Goal: Transaction & Acquisition: Purchase product/service

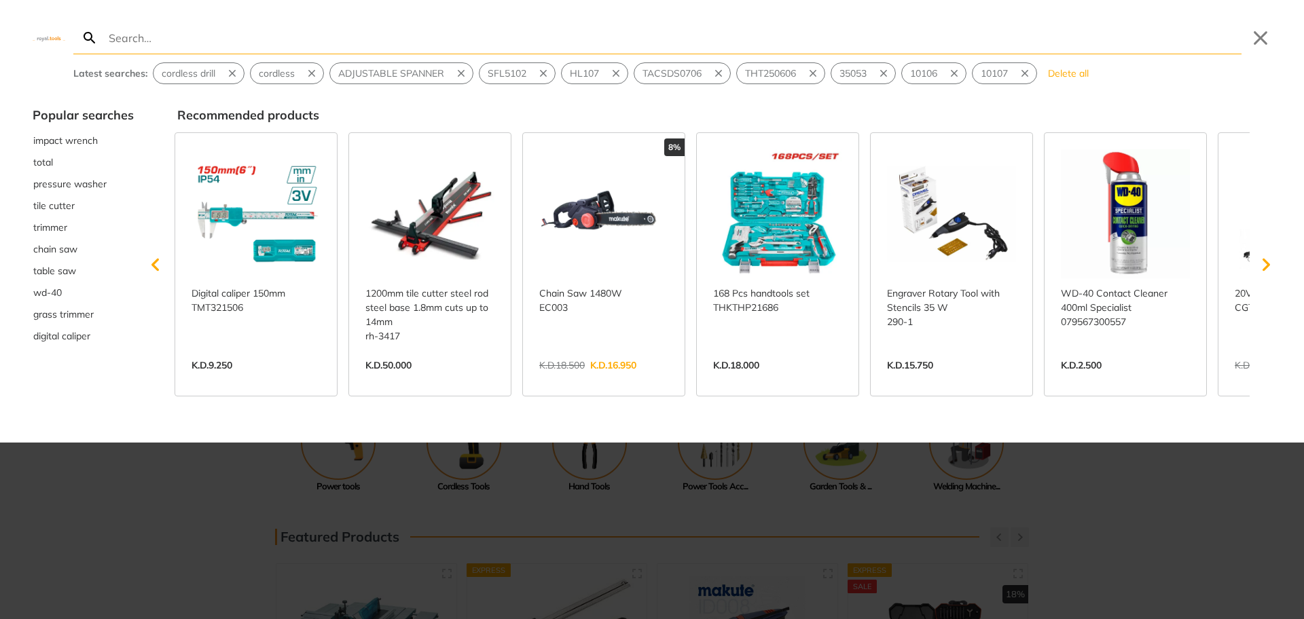
click at [112, 39] on input "Search" at bounding box center [673, 38] width 1135 height 32
paste input "SI00180"
type input "SI00180"
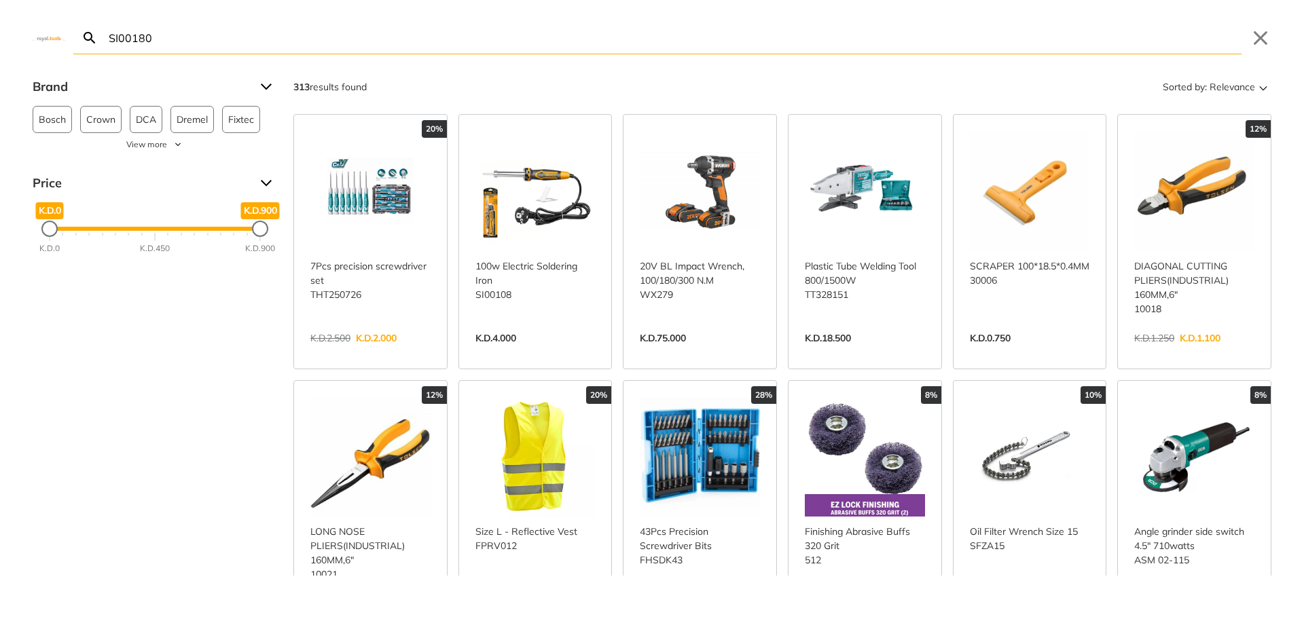
drag, startPoint x: 518, startPoint y: 262, endPoint x: 483, endPoint y: 267, distance: 35.0
click at [483, 352] on link "View more →" at bounding box center [535, 352] width 120 height 0
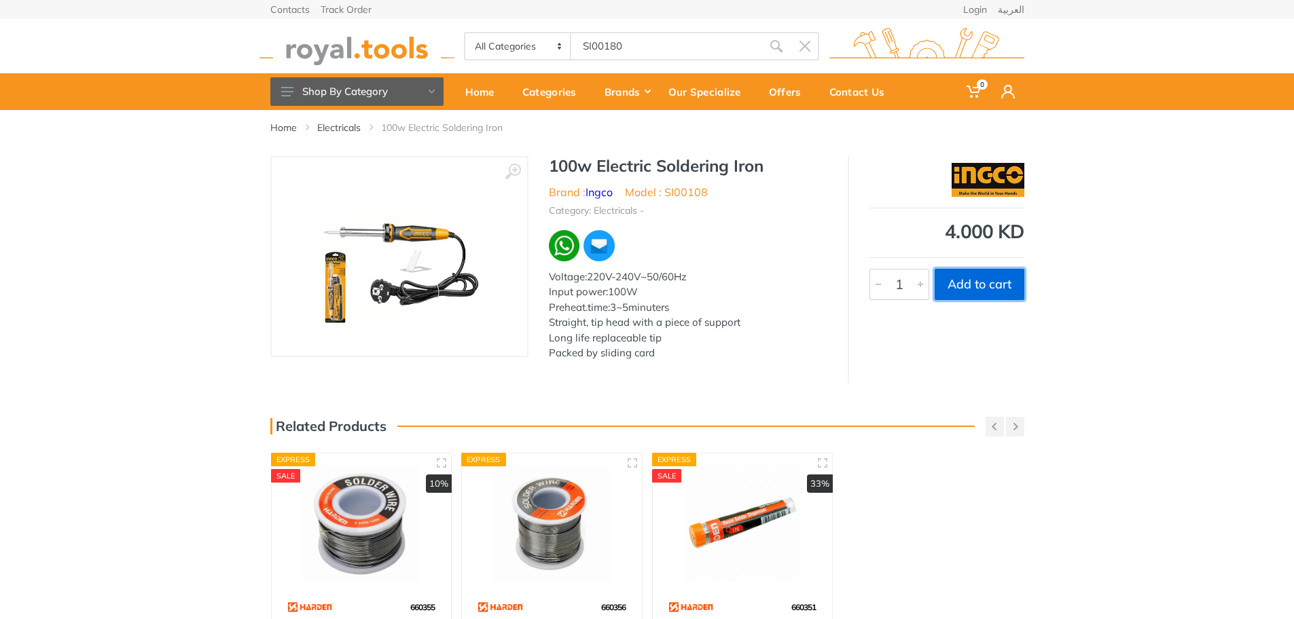
click at [981, 280] on button "Add to cart" at bounding box center [979, 284] width 90 height 31
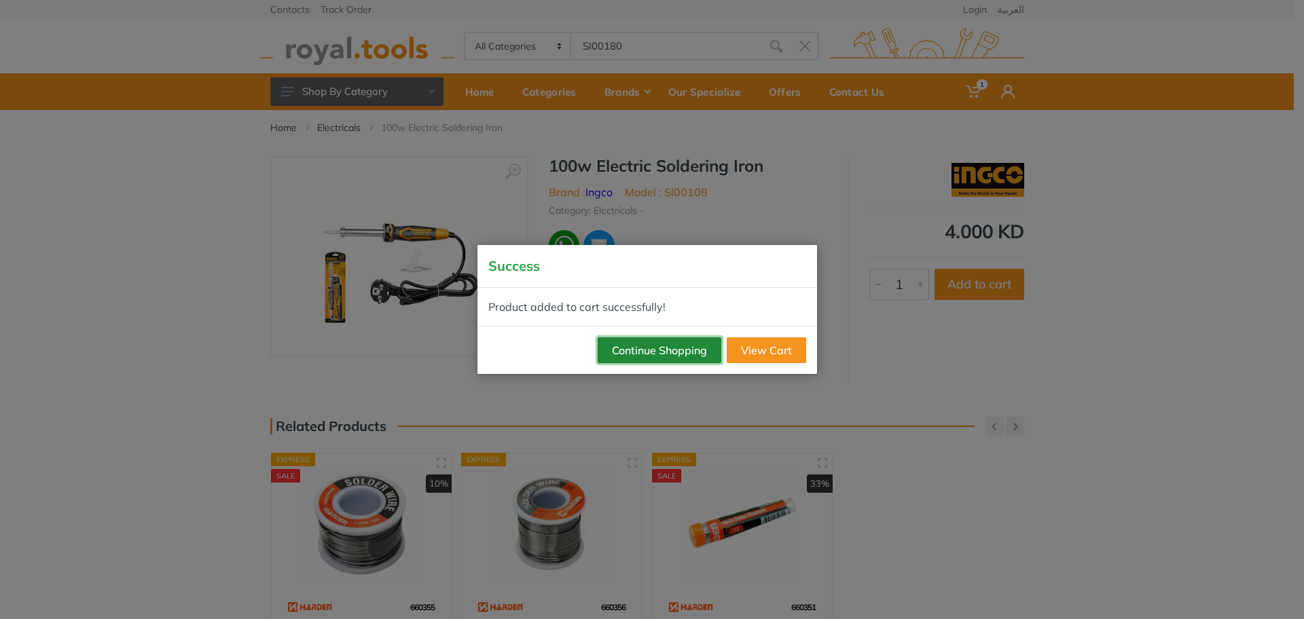
click at [662, 346] on button "Continue Shopping" at bounding box center [660, 350] width 124 height 26
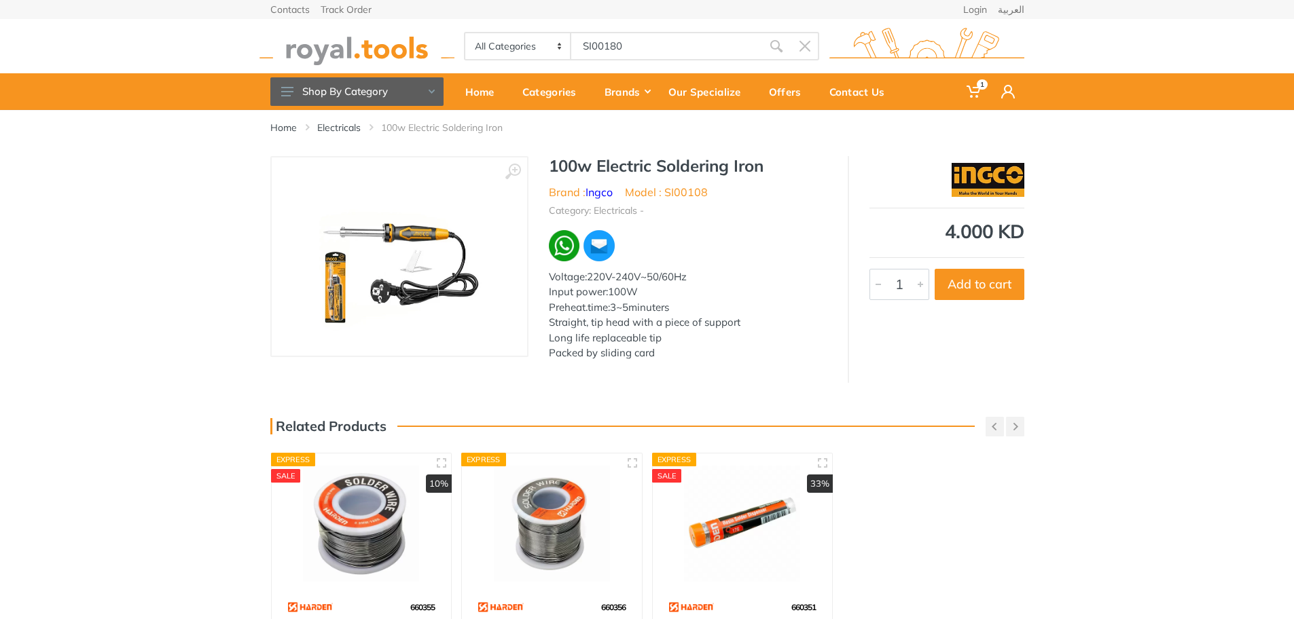
drag, startPoint x: 604, startPoint y: 45, endPoint x: 525, endPoint y: 45, distance: 79.5
click at [525, 45] on div "All Categories Power tools Cordless Tools Hand Tools Power Tools Accessories Ga…" at bounding box center [641, 46] width 355 height 29
type input "10106"
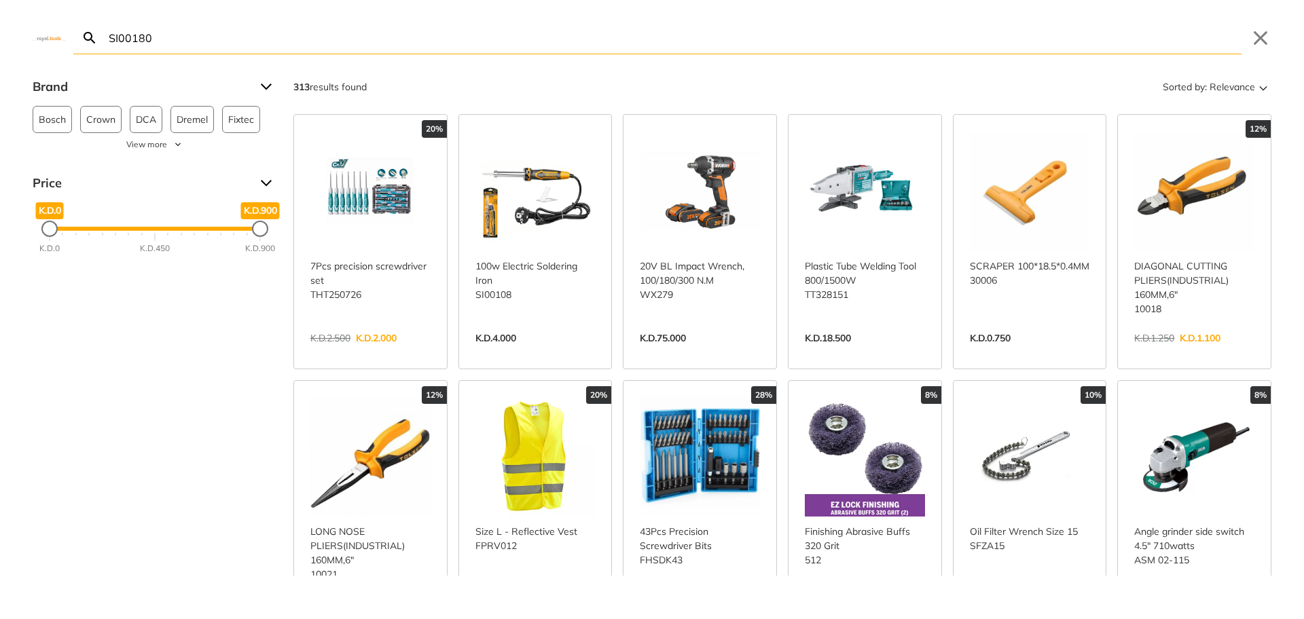
click at [153, 51] on input "SI00180" at bounding box center [673, 38] width 1135 height 32
drag, startPoint x: 158, startPoint y: 44, endPoint x: 81, endPoint y: 35, distance: 76.6
click at [81, 35] on form "Search SI00180 Submit" at bounding box center [657, 38] width 1168 height 33
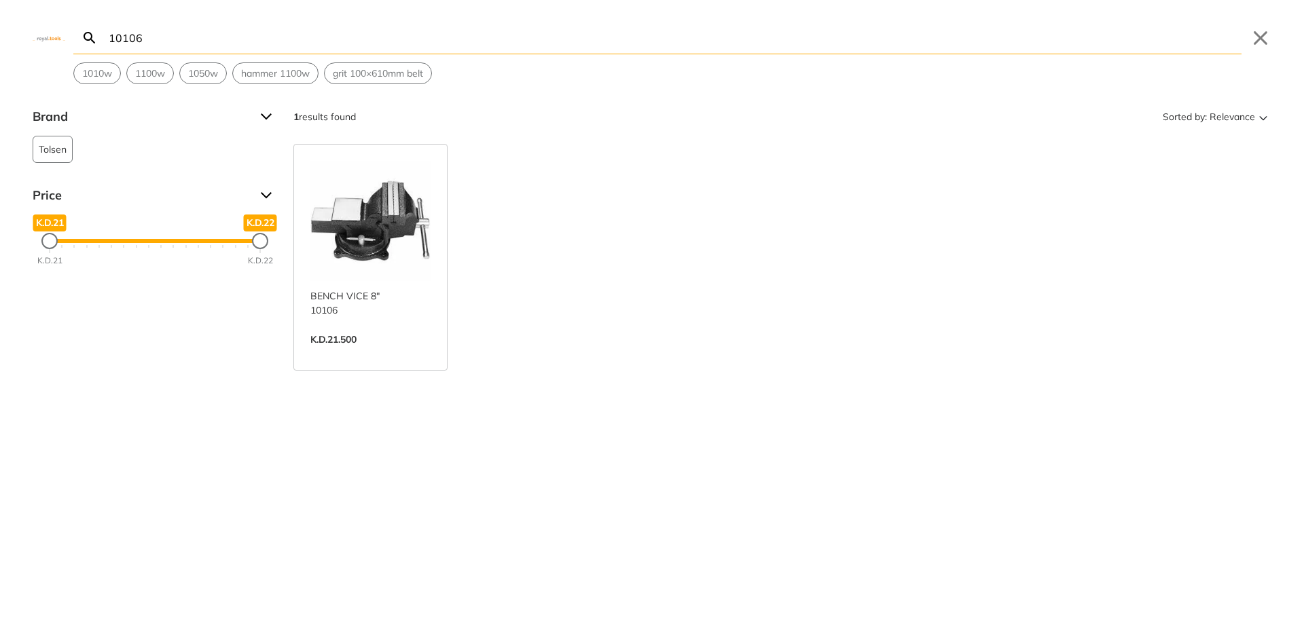
type input "10106"
click at [365, 354] on link "View more →" at bounding box center [370, 354] width 120 height 0
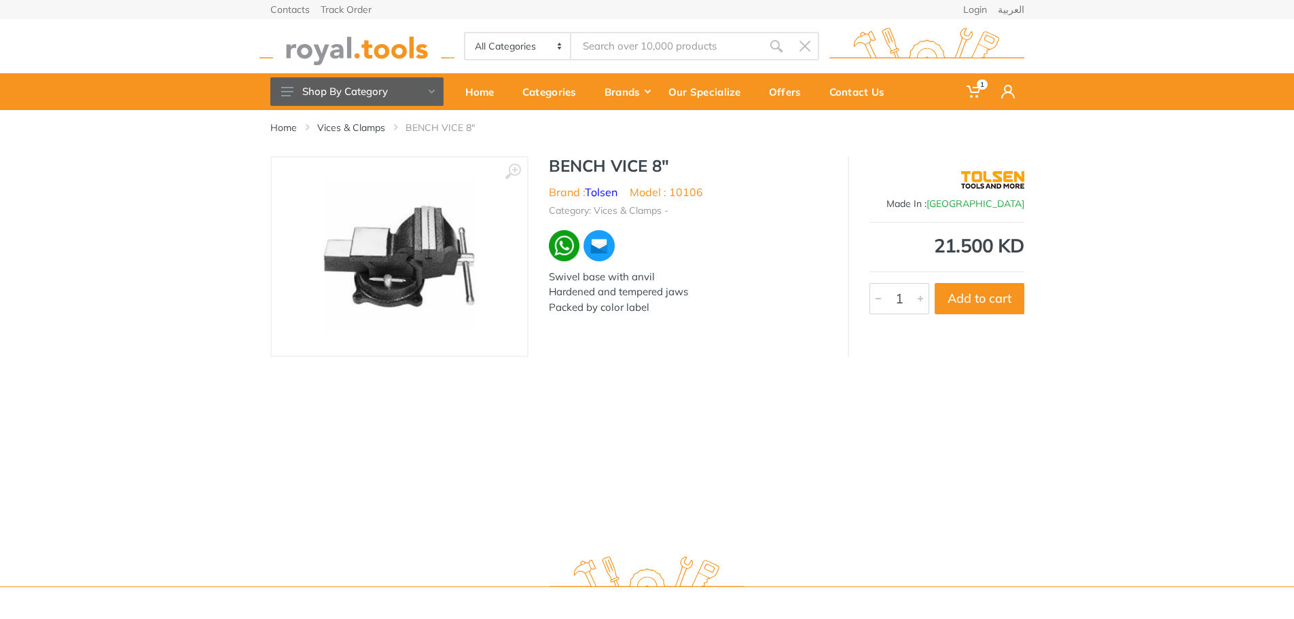
type input "10106"
click at [981, 286] on button "Add to cart" at bounding box center [979, 298] width 90 height 31
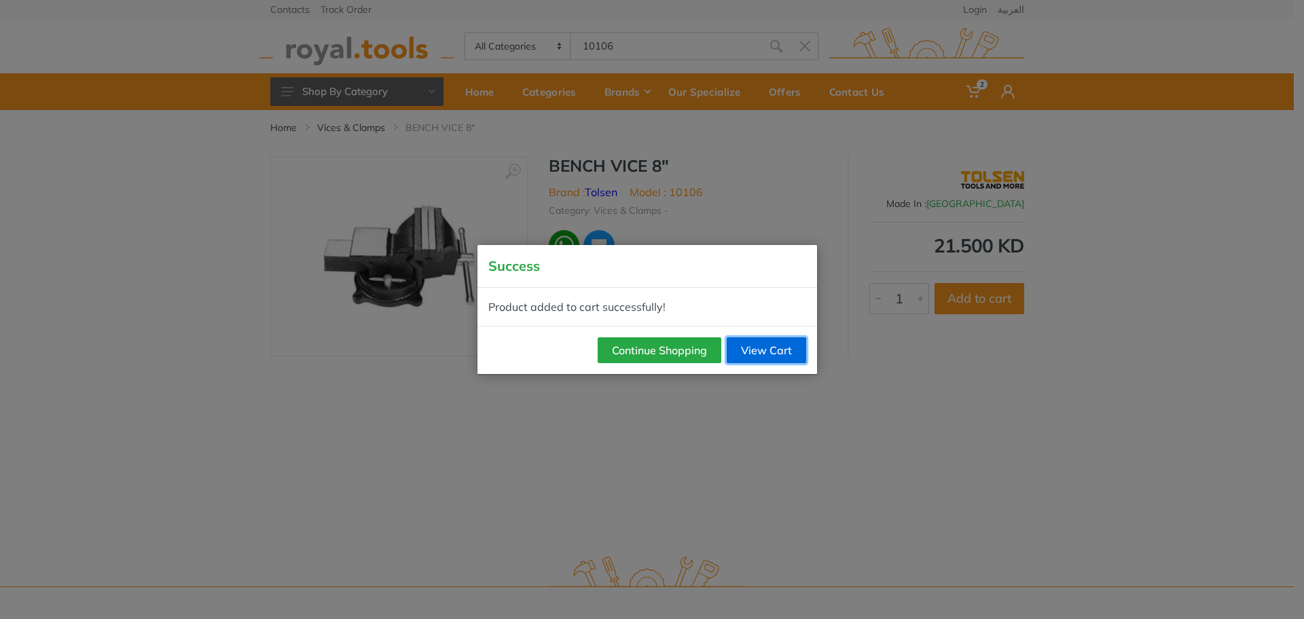
click at [791, 350] on link "View Cart" at bounding box center [766, 350] width 79 height 26
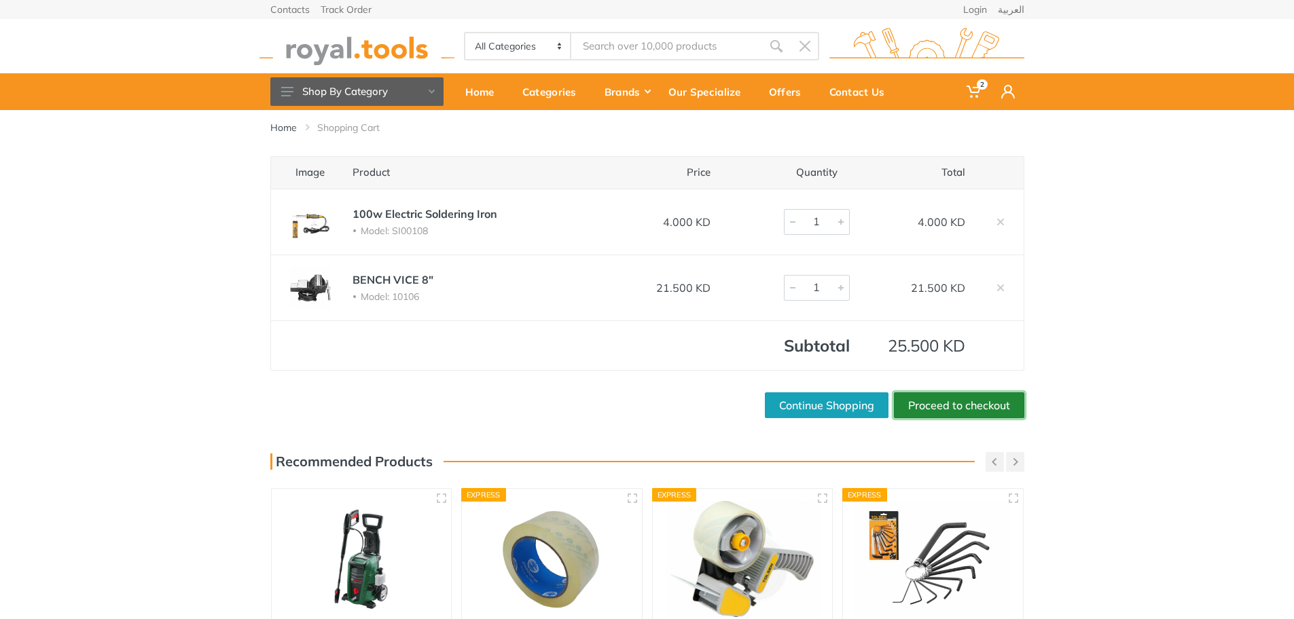
click at [962, 407] on link "Proceed to checkout" at bounding box center [959, 405] width 130 height 26
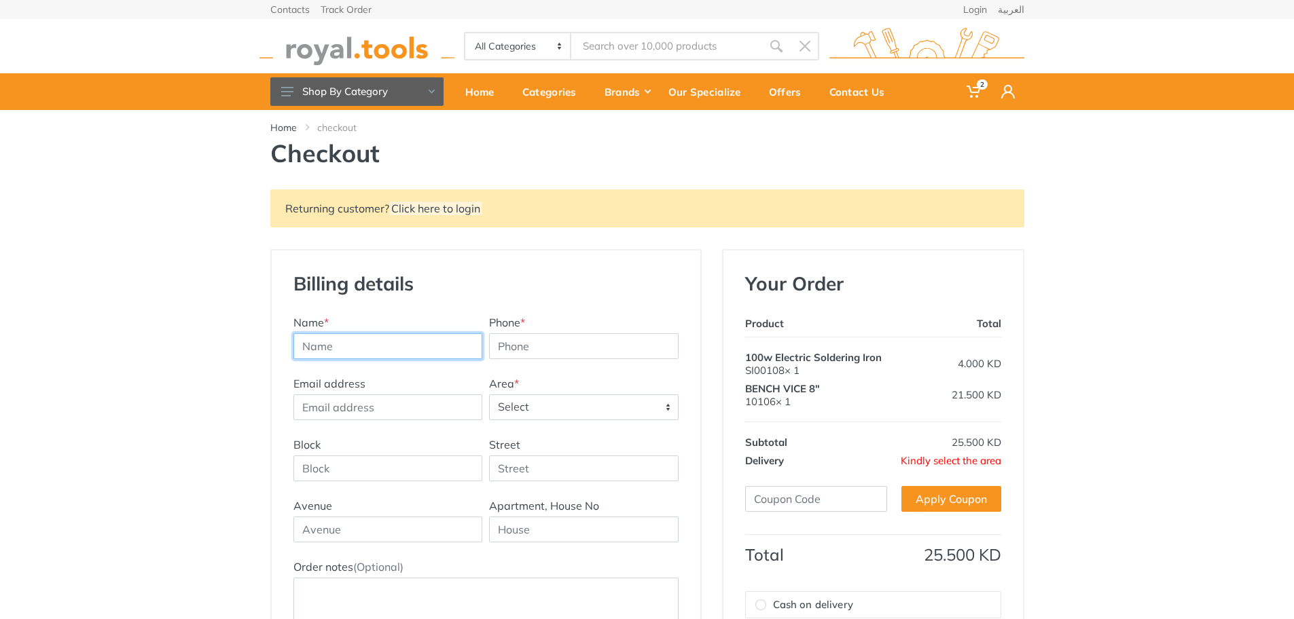
click at [342, 348] on input "text" at bounding box center [387, 346] width 189 height 26
type input "Roshan Purushothama"
click at [552, 348] on input "Phone *" at bounding box center [583, 346] width 189 height 26
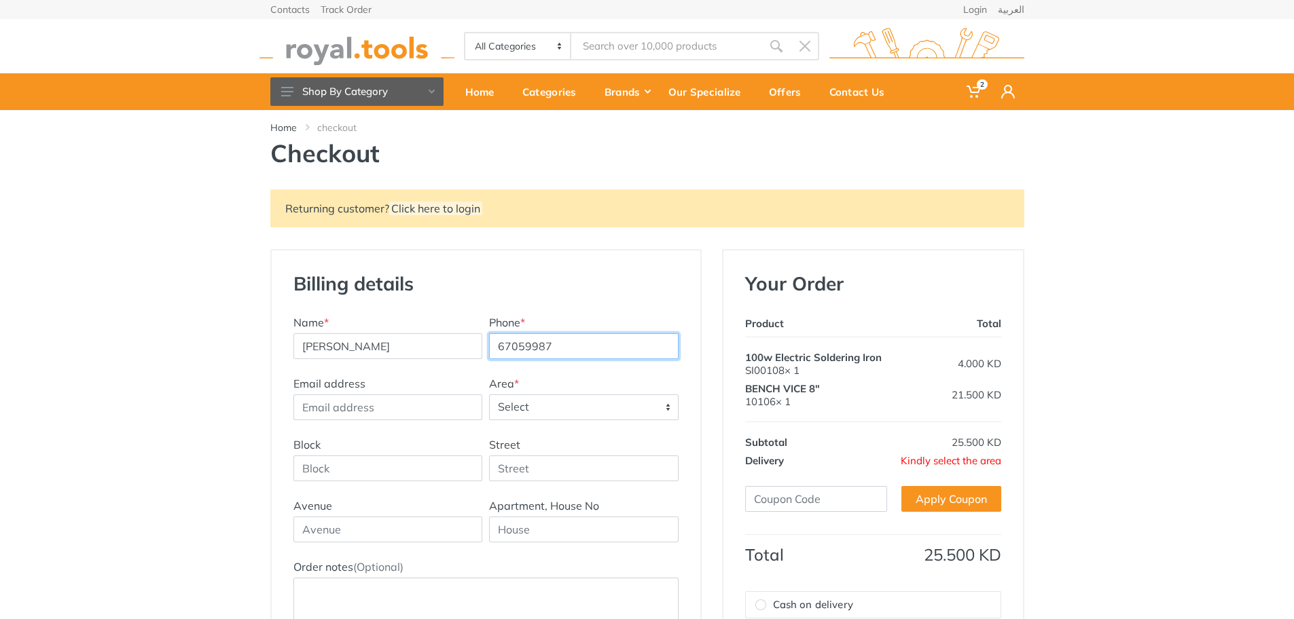
type input "67059987"
click at [372, 408] on input "Email address" at bounding box center [387, 408] width 189 height 26
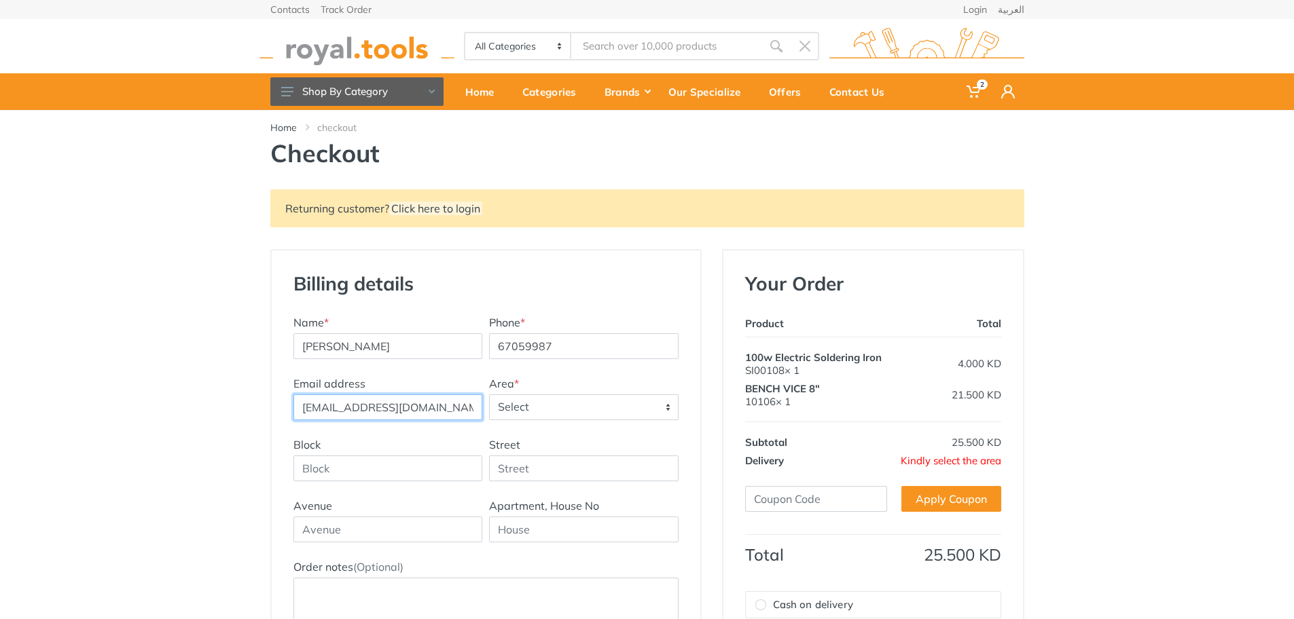
type input "info@warahprime.com"
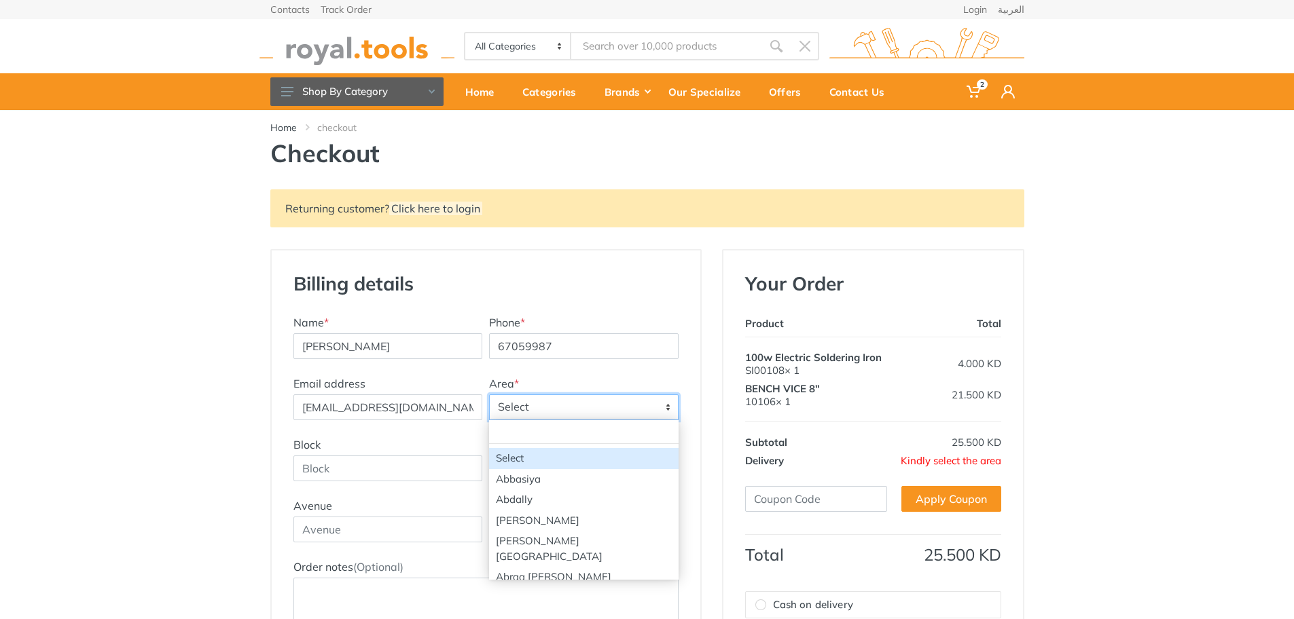
click at [546, 409] on span "Select" at bounding box center [584, 407] width 188 height 24
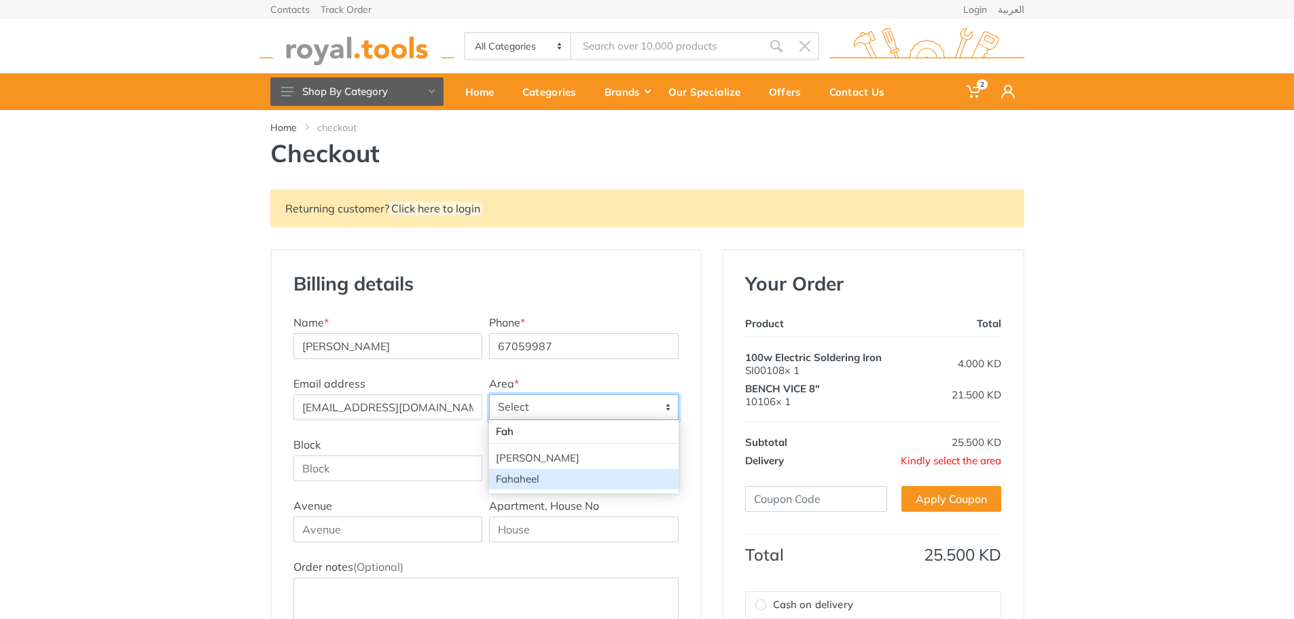
type input "Fah"
select select "88"
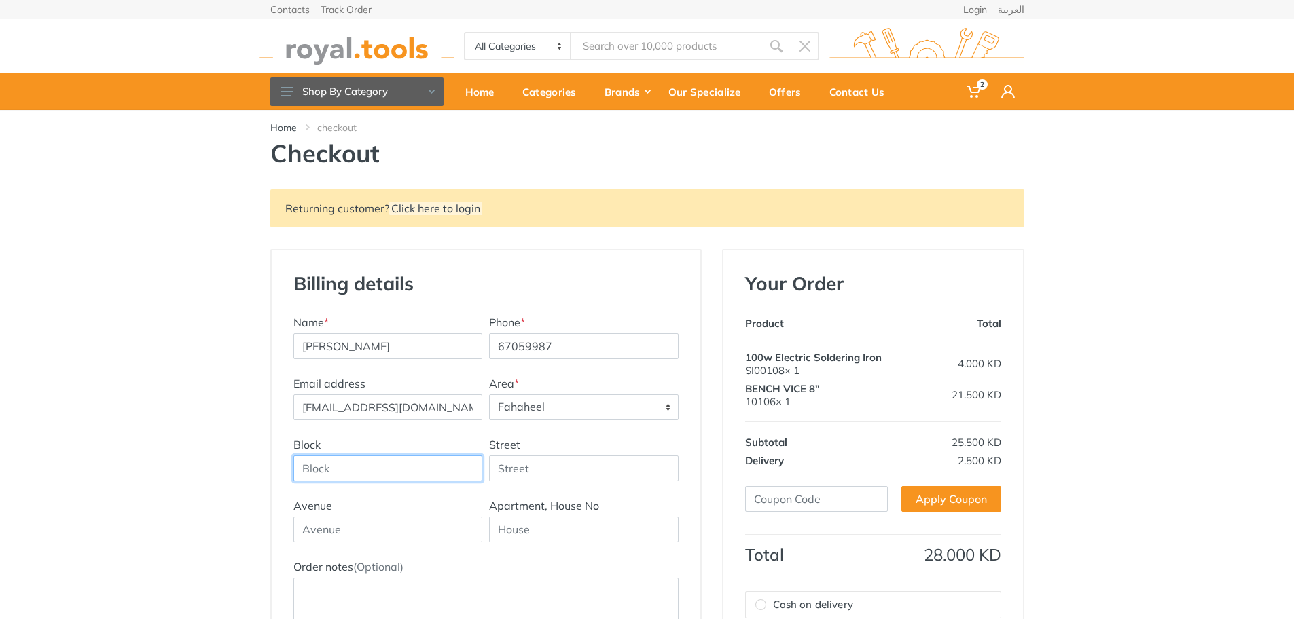
click at [390, 464] on input "Block" at bounding box center [387, 469] width 189 height 26
click at [378, 476] on input "Block" at bounding box center [387, 469] width 189 height 26
type input "8"
click at [516, 475] on input "Street" at bounding box center [583, 469] width 189 height 26
type input "36"
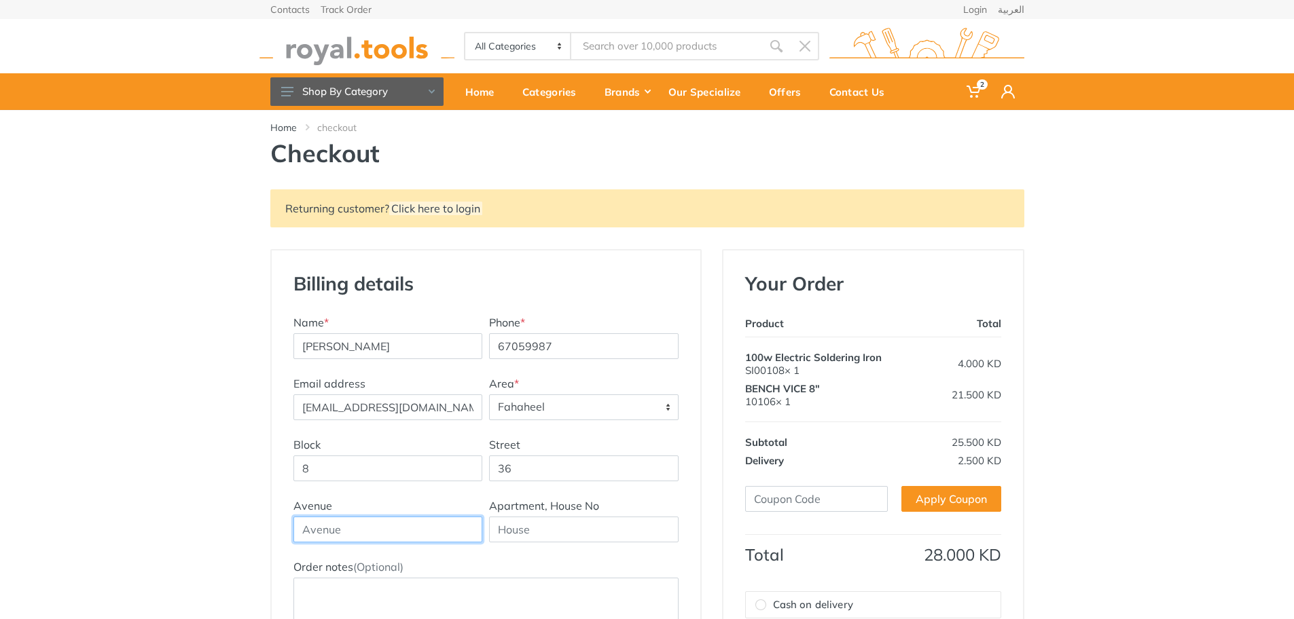
click at [435, 528] on input "text" at bounding box center [387, 530] width 189 height 26
click at [591, 531] on input "text" at bounding box center [583, 530] width 189 height 26
click at [388, 528] on input "text" at bounding box center [387, 530] width 189 height 26
type input "Building #14"
click at [536, 530] on input "text" at bounding box center [583, 530] width 189 height 26
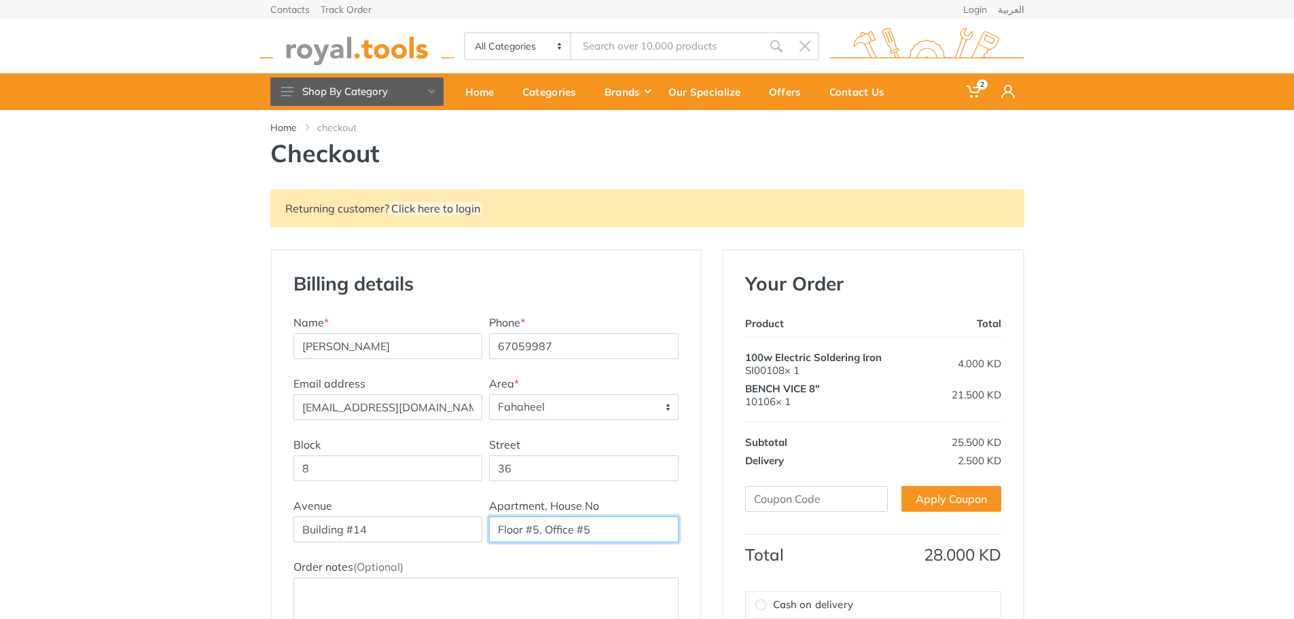
type input "Floor #5, Office #5"
click at [356, 587] on textarea "Order notes (Optional)" at bounding box center [485, 610] width 385 height 64
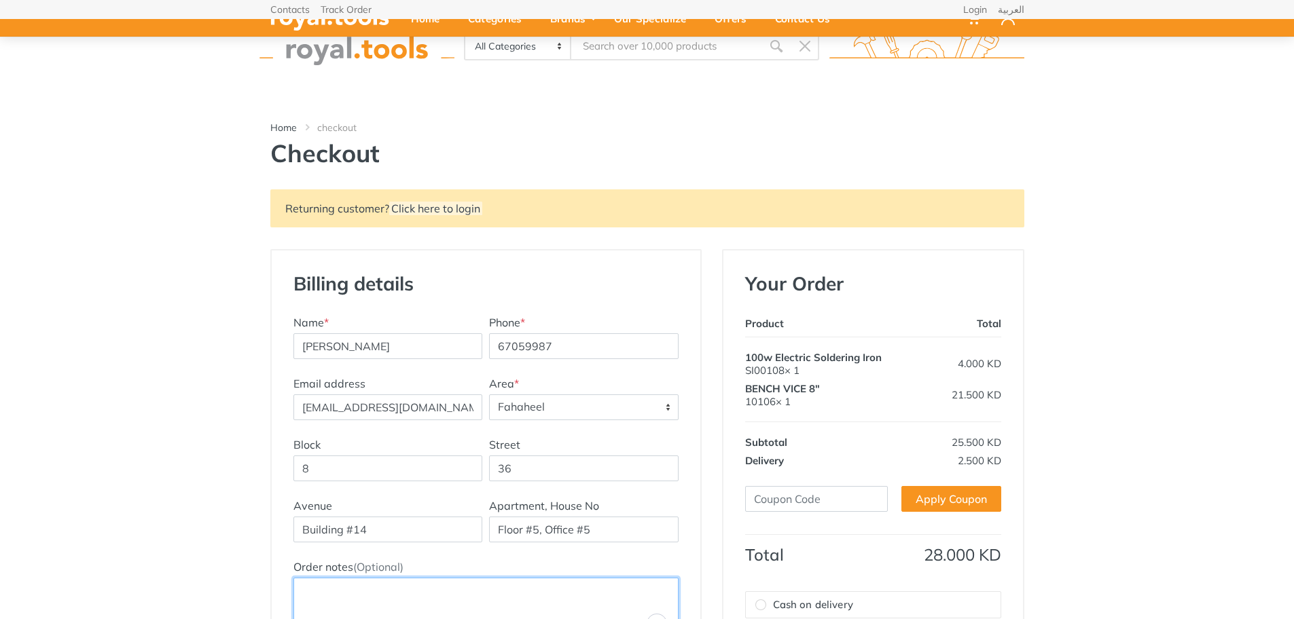
scroll to position [136, 0]
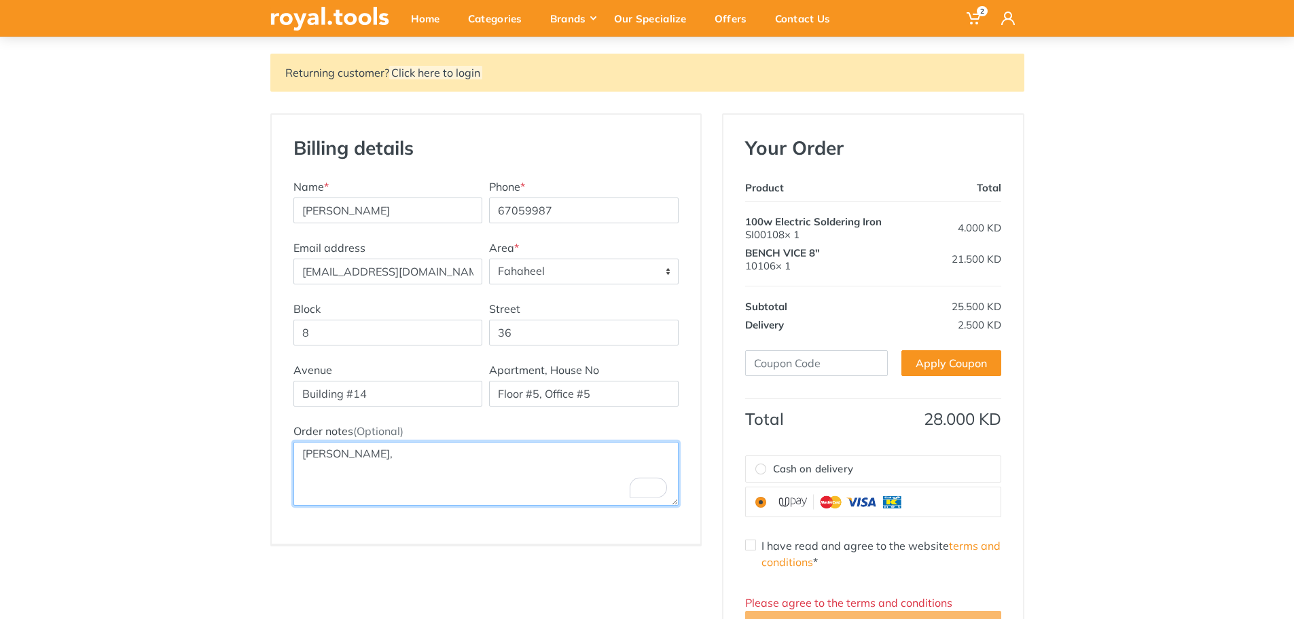
click at [302, 456] on textarea "Souk Sabah," at bounding box center [485, 474] width 385 height 64
click at [473, 455] on textarea "Old Nesto Building, Souk Sabah," at bounding box center [485, 474] width 385 height 64
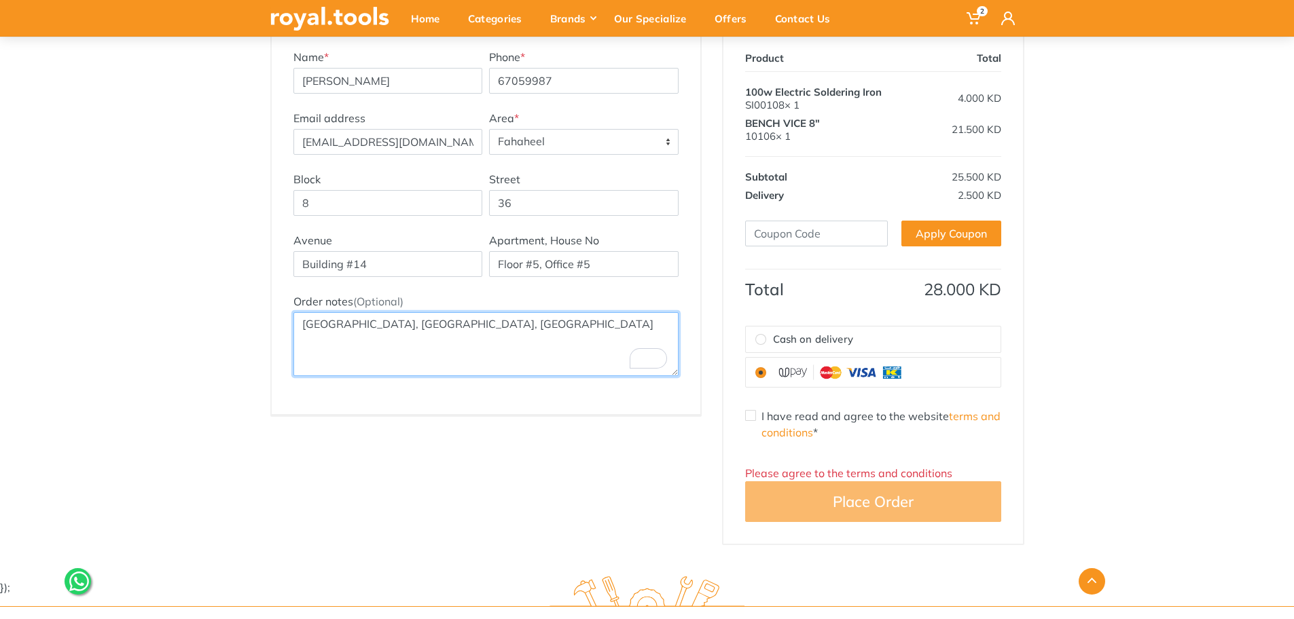
scroll to position [272, 0]
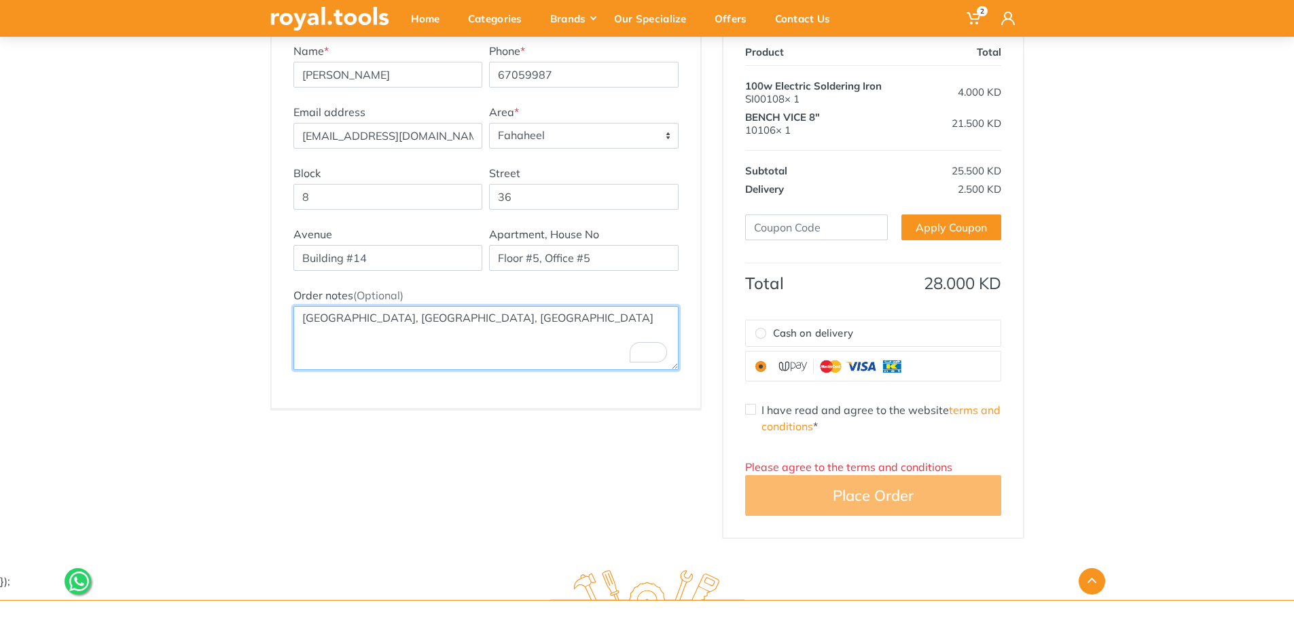
type textarea "Old Nesto Building, Souk Sabah, Fahaheel"
click at [749, 413] on input "I have read and agree to the website terms and conditions *" at bounding box center [750, 409] width 11 height 11
checkbox input "true"
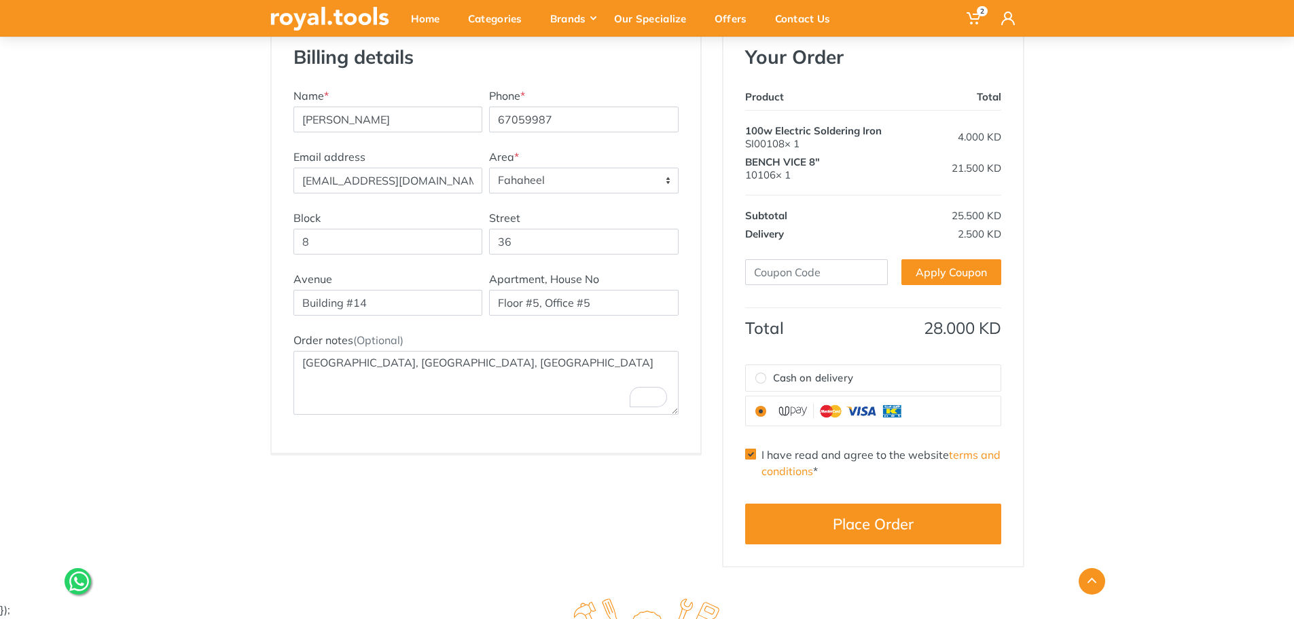
scroll to position [204, 0]
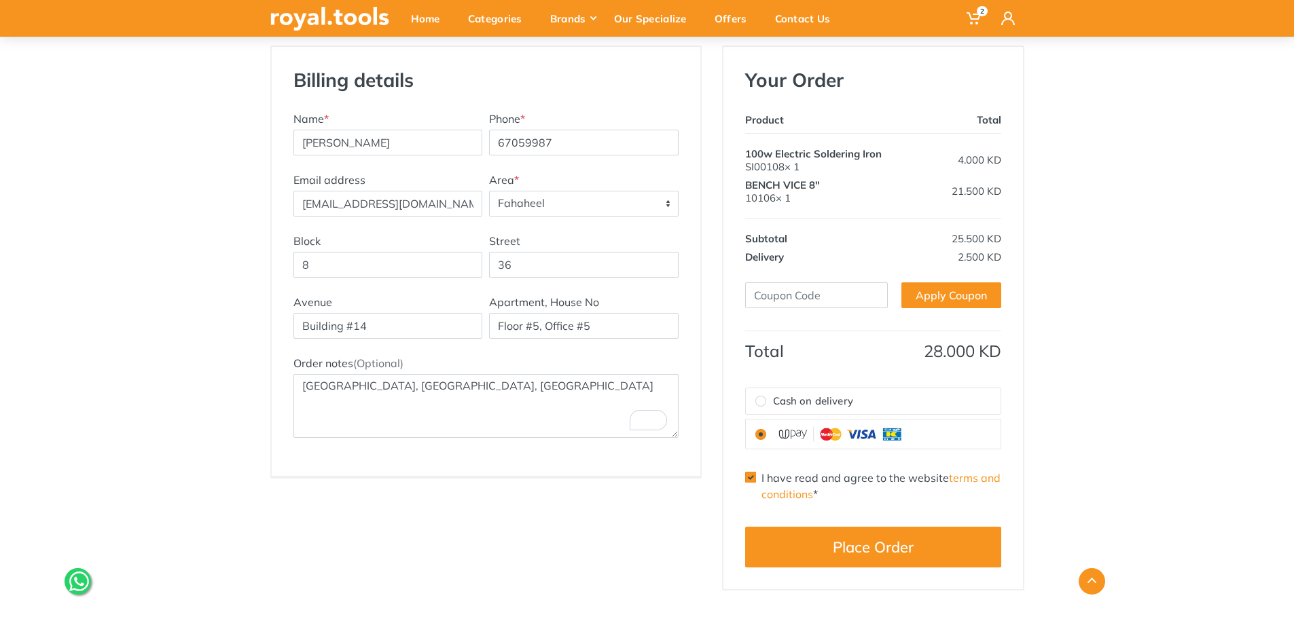
click at [1128, 263] on div "Returning customer? Click here to login Billing details New Address Name * Rosh…" at bounding box center [647, 288] width 1294 height 605
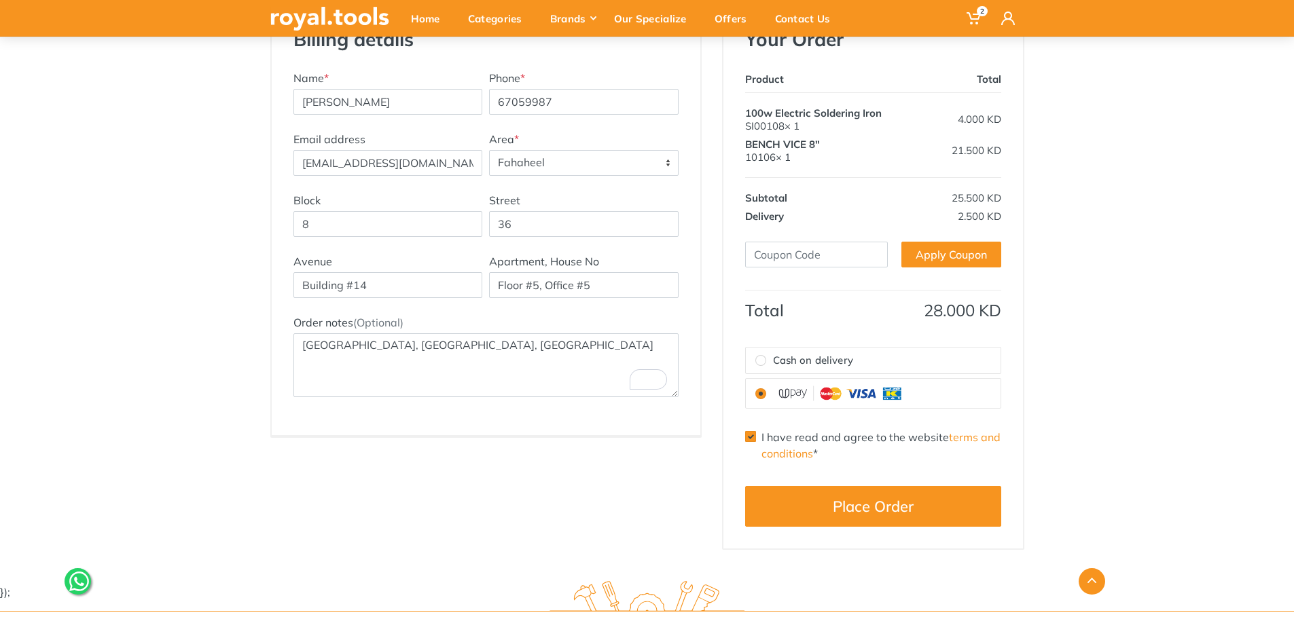
scroll to position [203, 0]
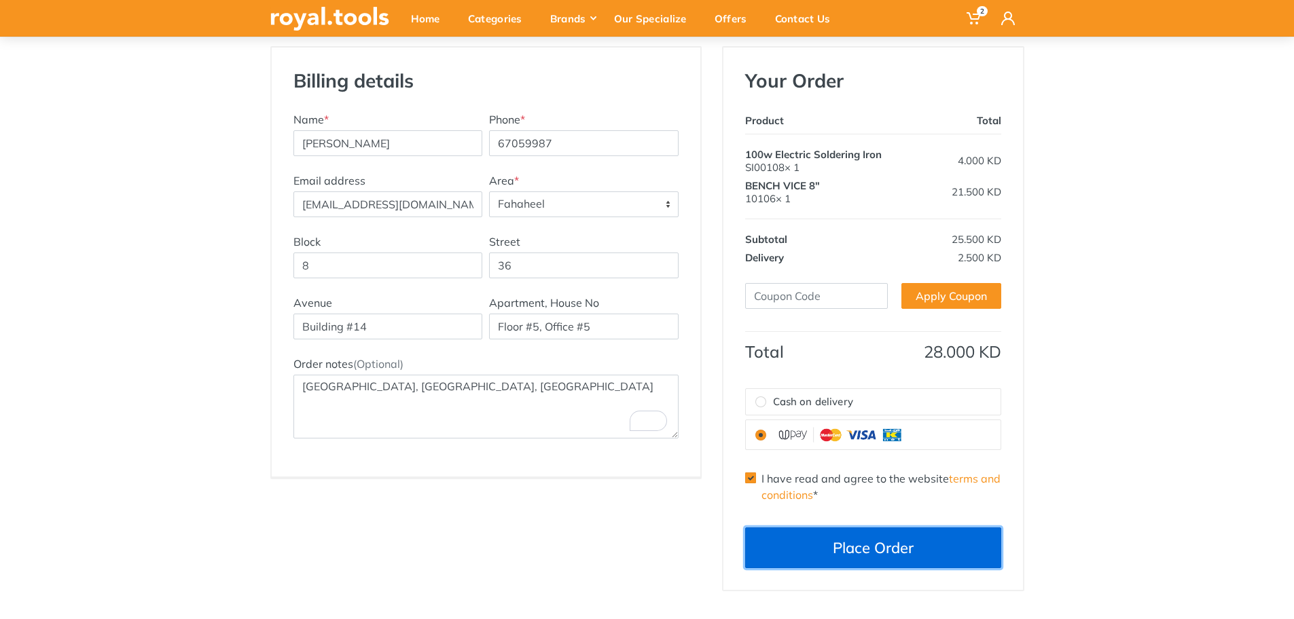
click at [867, 545] on button "Place Order" at bounding box center [873, 548] width 256 height 41
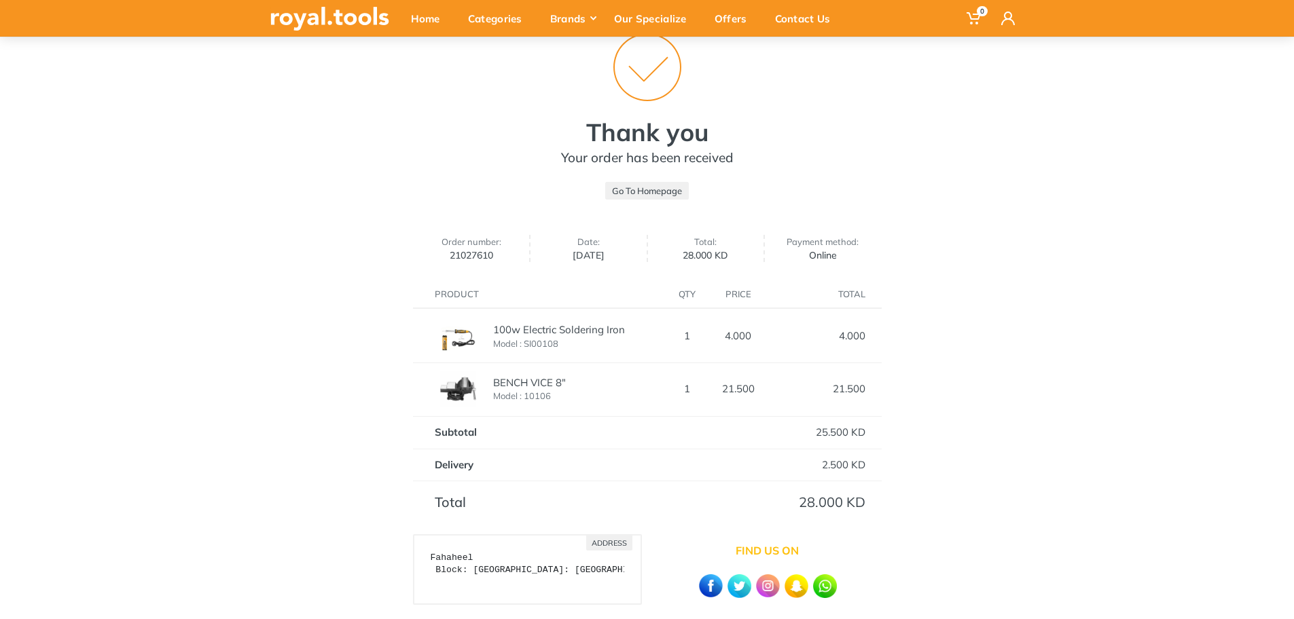
scroll to position [111, 0]
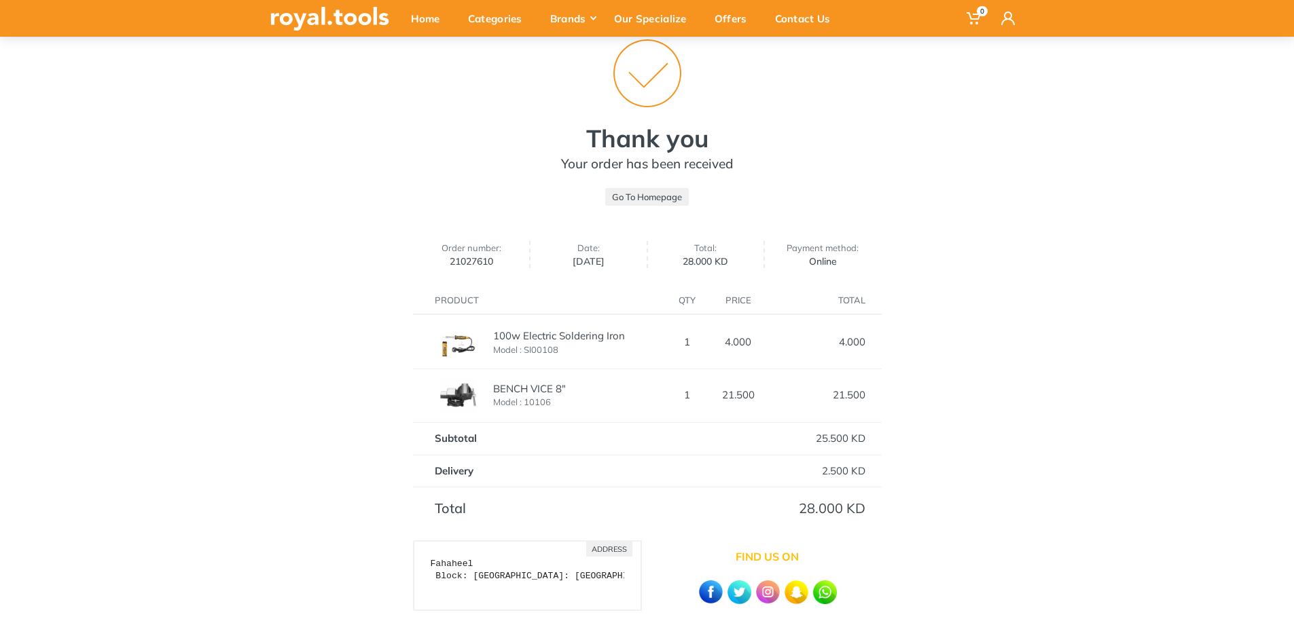
click at [1133, 329] on div "Thank you Your order has been received Go To Homepage Order number: 21027610 Da…" at bounding box center [647, 343] width 1294 height 689
drag, startPoint x: 424, startPoint y: 22, endPoint x: 453, endPoint y: 7, distance: 32.8
click at [424, 22] on div "Home" at bounding box center [429, 18] width 57 height 29
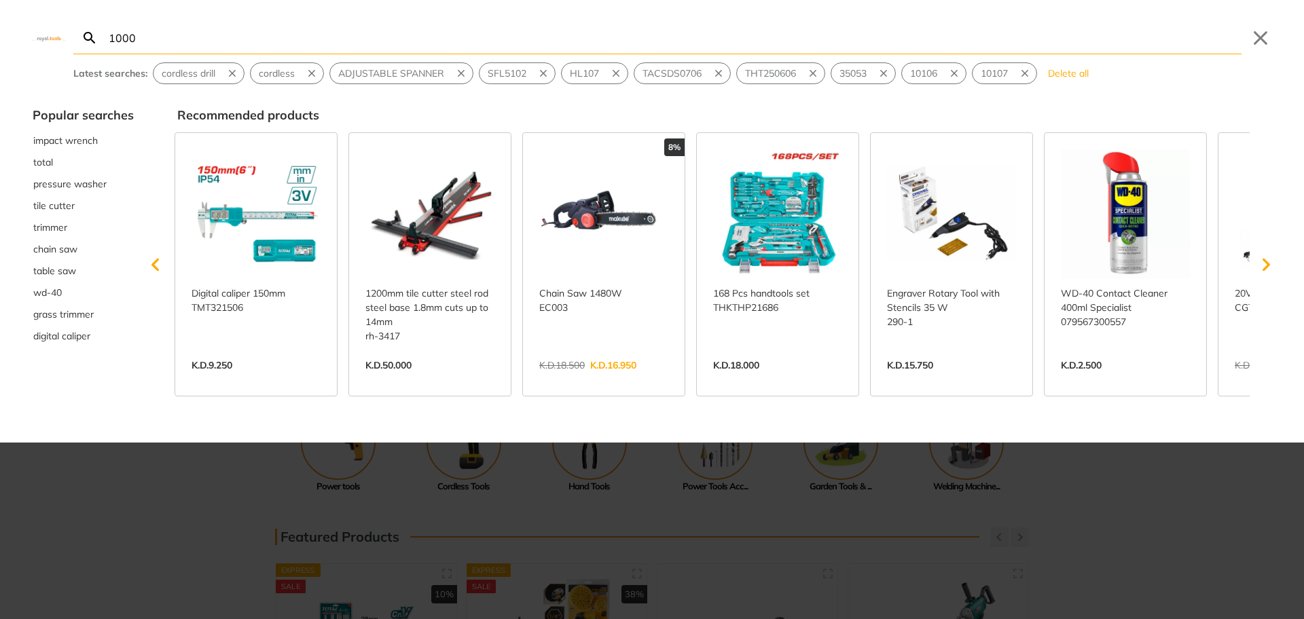
type input "10006"
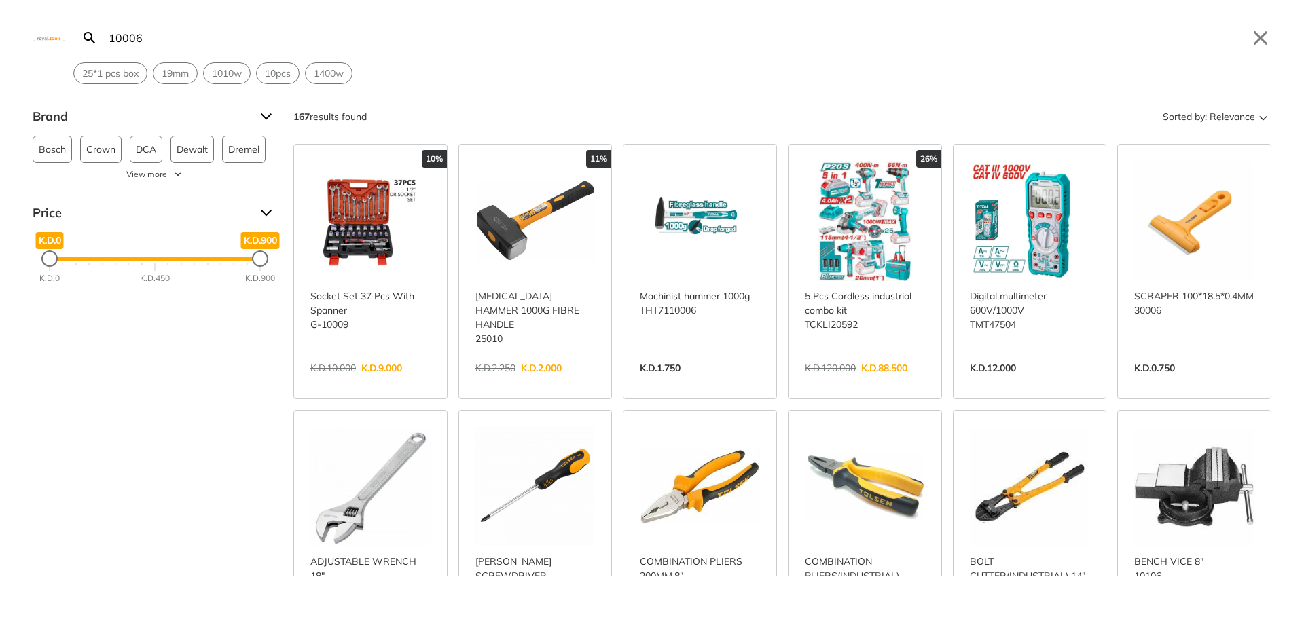
click at [111, 36] on input "10006" at bounding box center [673, 38] width 1135 height 32
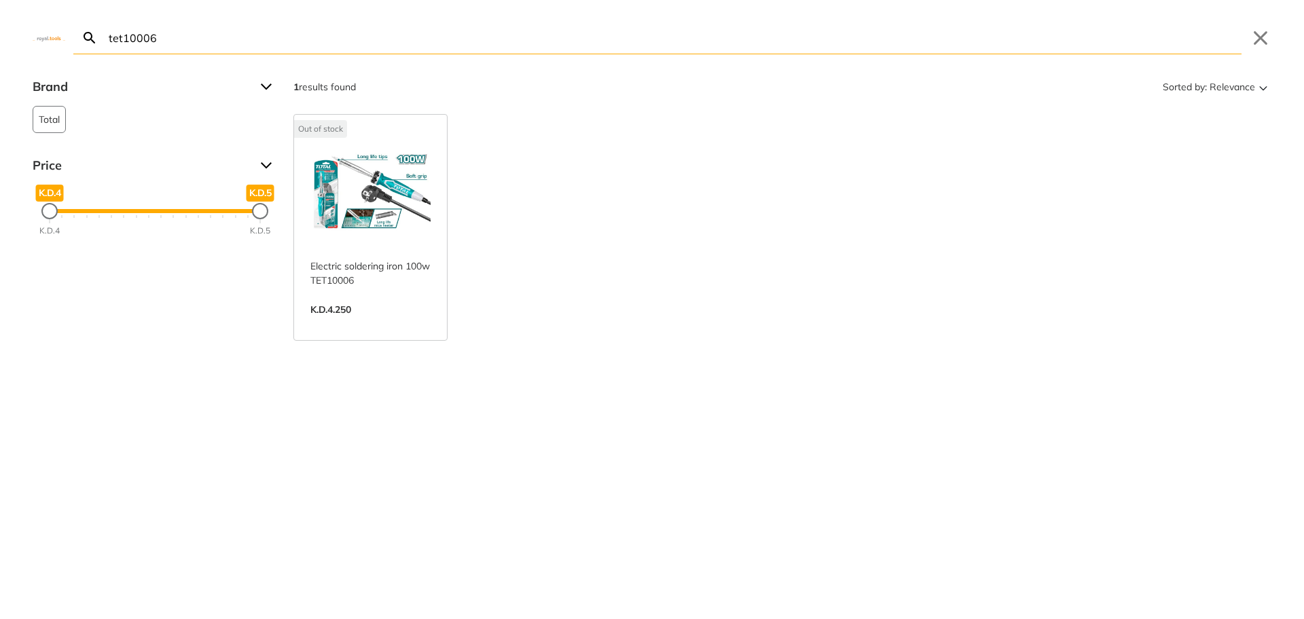
type input "tet10006"
click at [362, 324] on link "View more →" at bounding box center [370, 324] width 120 height 0
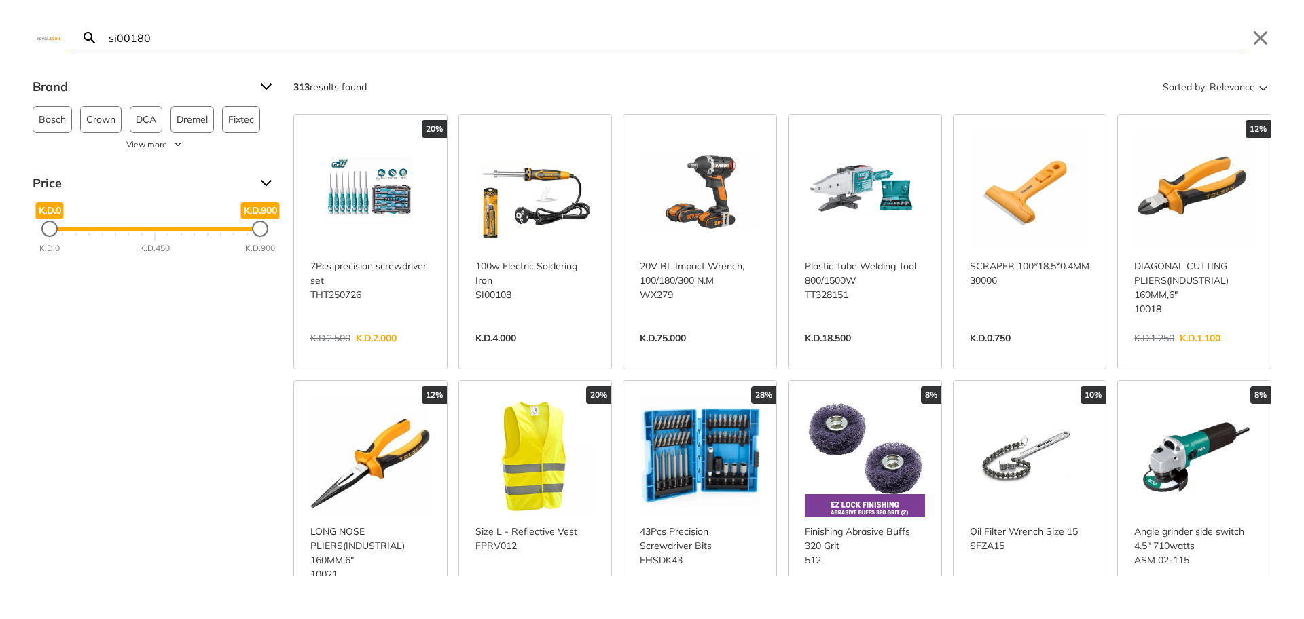
type input "si00180"
click at [540, 352] on link "View more →" at bounding box center [535, 352] width 120 height 0
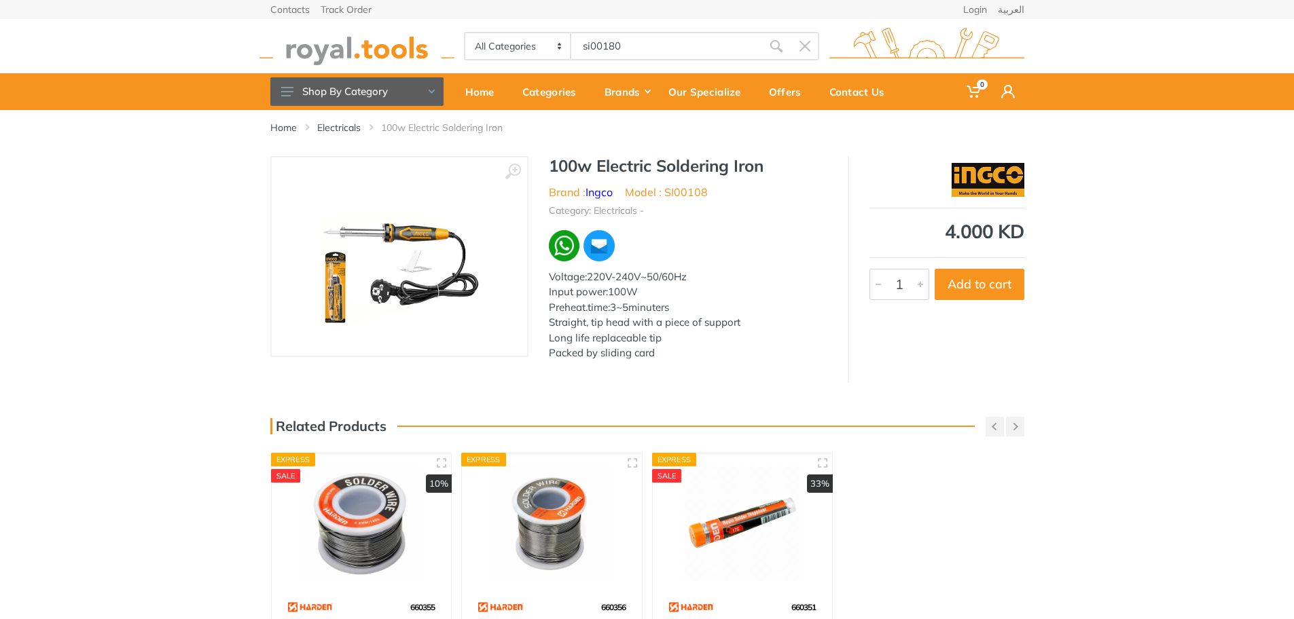
click at [428, 266] on img at bounding box center [399, 256] width 171 height 171
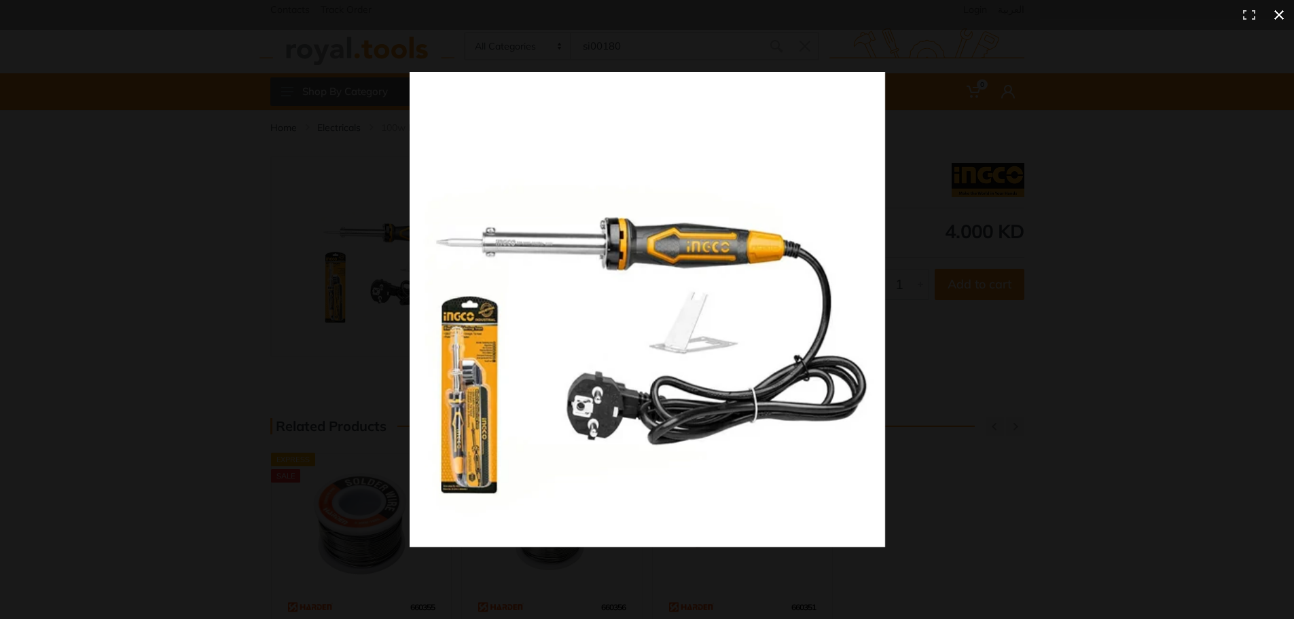
click at [976, 156] on div at bounding box center [958, 335] width 1099 height 526
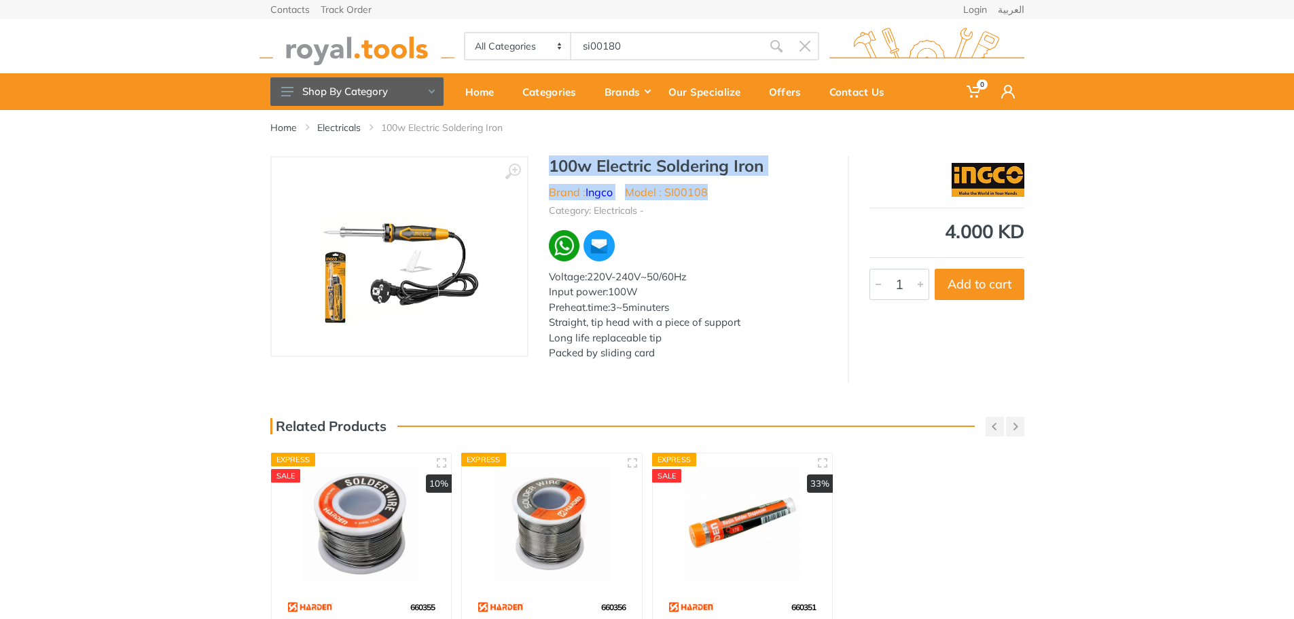
drag, startPoint x: 538, startPoint y: 163, endPoint x: 747, endPoint y: 191, distance: 211.1
click at [747, 191] on div "100w Electric Soldering Iron Brand : Ingco Model : SI00108 Category: Electrical…" at bounding box center [687, 262] width 319 height 213
copy div "100w Electric Soldering Iron Brand : Ingco Model : SI00108"
click at [1235, 346] on div "‹ › 100w Electric Soldering Iron Brand : Ingco 5560 1" at bounding box center [647, 269] width 1294 height 227
drag, startPoint x: 545, startPoint y: 170, endPoint x: 765, endPoint y: 170, distance: 220.7
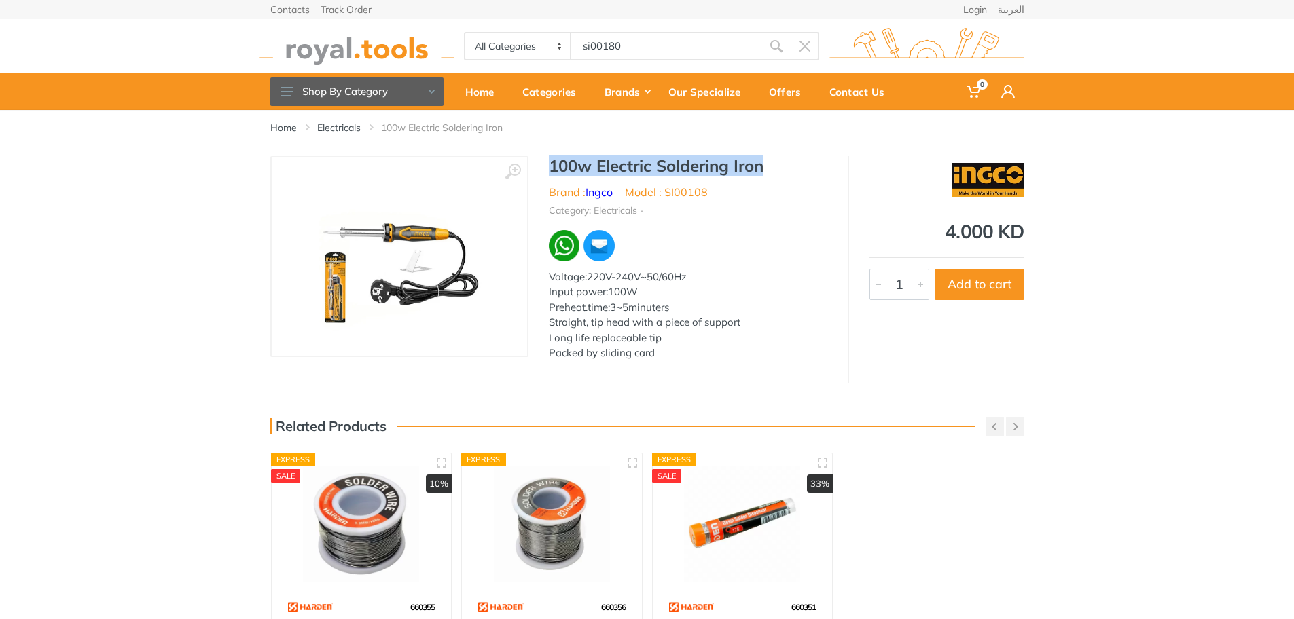
click at [765, 170] on div "100w Electric Soldering Iron Brand : Ingco Model : SI00108 Category: Electrical…" at bounding box center [687, 262] width 319 height 213
copy h1 "100w Electric Soldering Iron"
click at [1165, 328] on div "‹ › 100w Electric Soldering Iron Brand : Ingco 5560 1" at bounding box center [647, 269] width 1294 height 227
drag, startPoint x: 548, startPoint y: 169, endPoint x: 711, endPoint y: 165, distance: 163.0
click at [765, 165] on h1 "100w Electric Soldering Iron" at bounding box center [688, 166] width 278 height 20
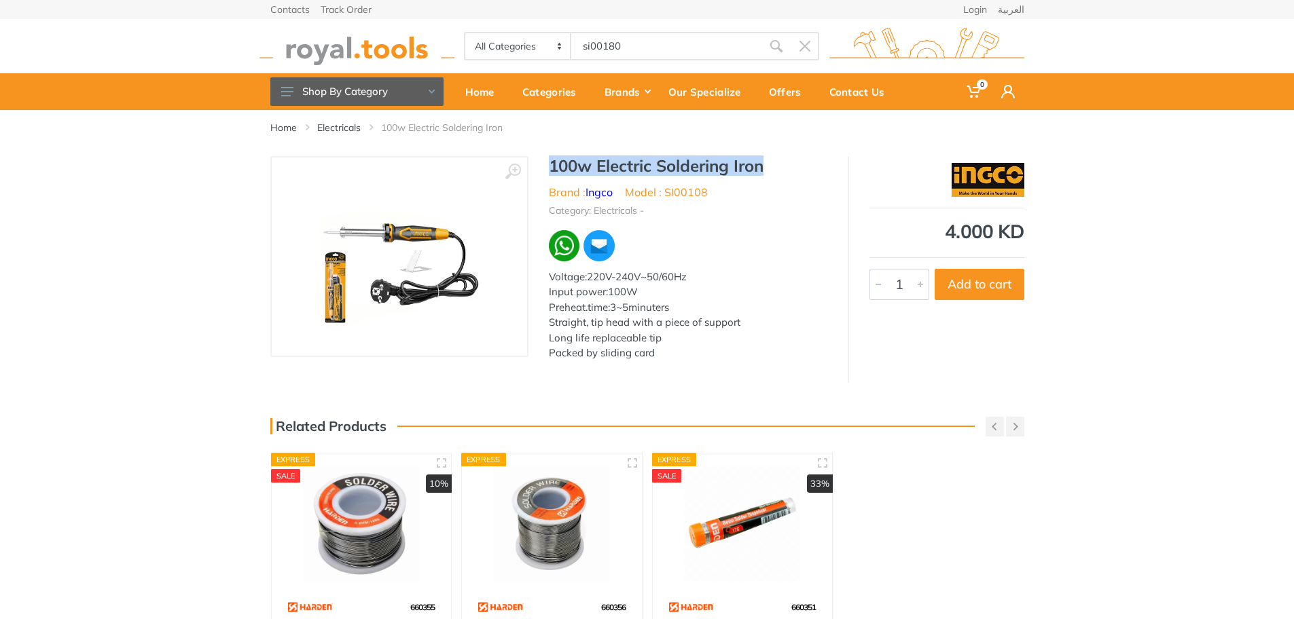
copy h1 "100w Electric Soldering Iron"
click at [701, 229] on div at bounding box center [688, 246] width 278 height 34
drag, startPoint x: 549, startPoint y: 168, endPoint x: 757, endPoint y: 165, distance: 207.8
click at [757, 165] on h1 "100w Electric Soldering Iron" at bounding box center [688, 166] width 278 height 20
click at [758, 232] on div at bounding box center [688, 246] width 278 height 34
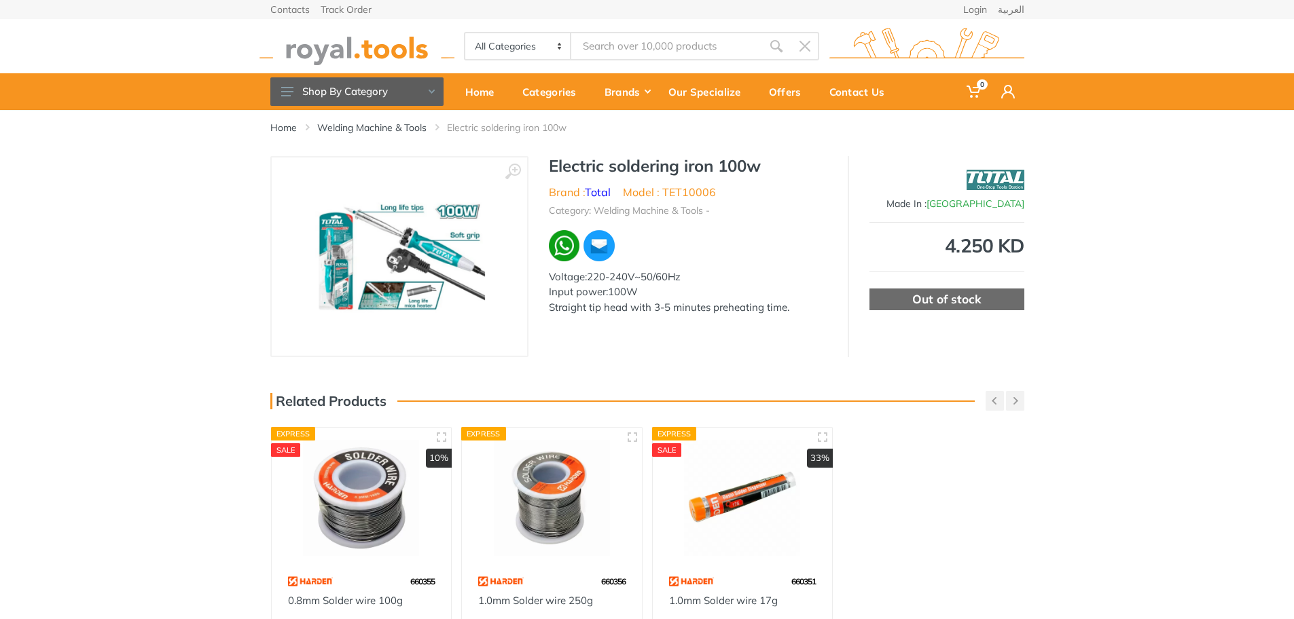
type input "tet10006"
